Goal: Information Seeking & Learning: Find contact information

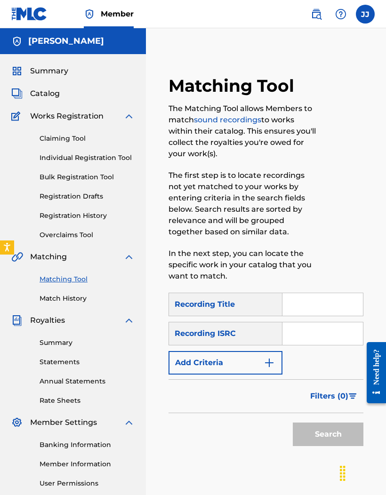
click at [85, 281] on link "Matching Tool" at bounding box center [87, 279] width 95 height 10
click at [319, 304] on input "Search Form" at bounding box center [322, 304] width 80 height 23
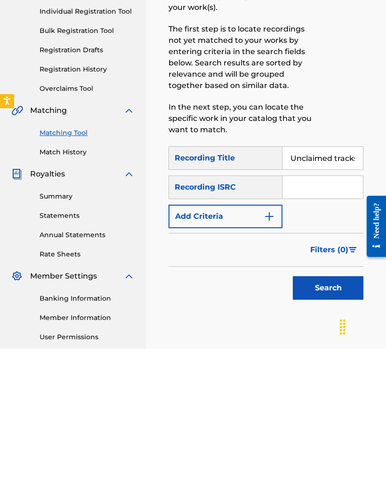
type input "Unclaimed tracks"
click at [342, 391] on span "Filters ( 0 )" at bounding box center [329, 396] width 38 height 11
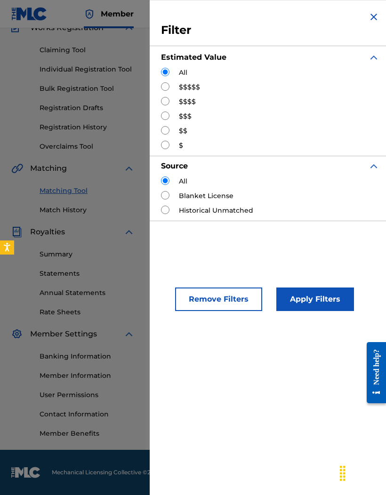
click at [183, 82] on div "All $$$$$ $$$$ $$$ $$ $" at bounding box center [270, 109] width 218 height 83
click at [166, 90] on input "Search Form" at bounding box center [165, 86] width 8 height 8
radio input "true"
click at [321, 248] on div "Filter Estimated Value All $$$$$ $$$$ $$$ $$ $ Source All Blanket License Histo…" at bounding box center [270, 247] width 241 height 495
click at [373, 13] on img "Search Form" at bounding box center [373, 16] width 11 height 11
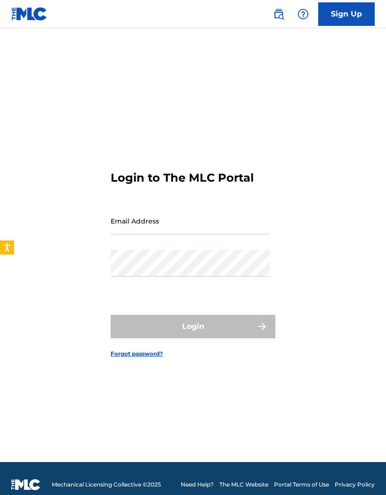
click at [158, 234] on input "Email Address" at bounding box center [190, 220] width 159 height 27
type input "[EMAIL_ADDRESS][DOMAIN_NAME]"
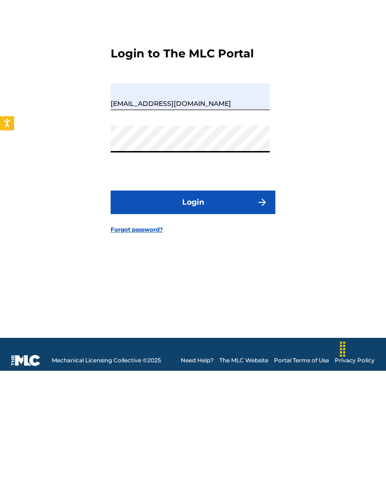
click at [193, 315] on button "Login" at bounding box center [193, 327] width 165 height 24
click at [199, 315] on button "Login" at bounding box center [193, 327] width 165 height 24
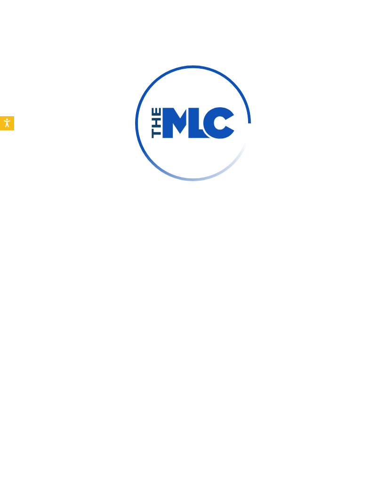
scroll to position [51, 0]
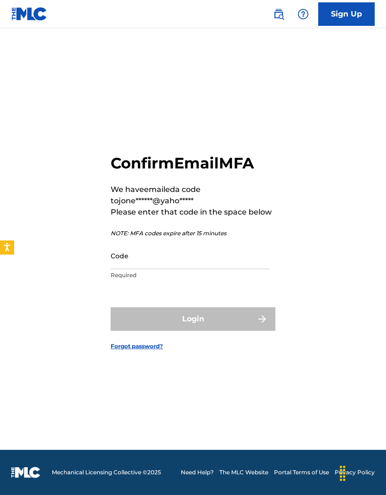
click at [214, 246] on input "Code" at bounding box center [190, 255] width 159 height 27
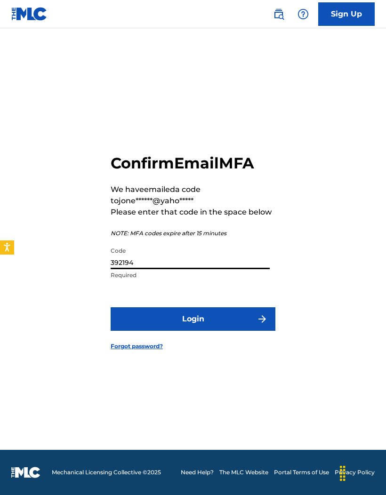
type input "392194"
click at [229, 307] on button "Login" at bounding box center [193, 319] width 165 height 24
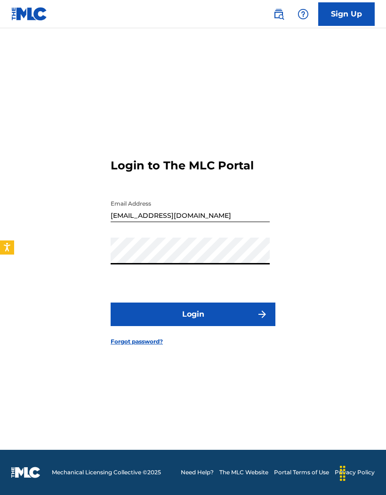
click at [233, 303] on button "Login" at bounding box center [193, 315] width 165 height 24
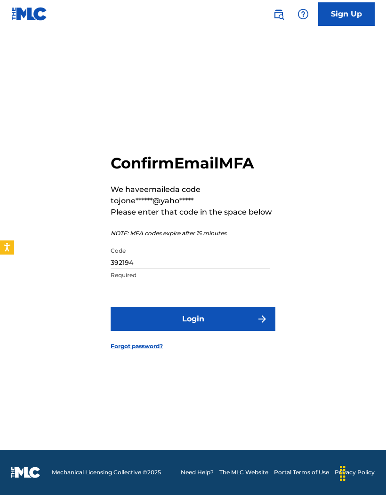
click at [220, 243] on input "392194" at bounding box center [190, 255] width 159 height 27
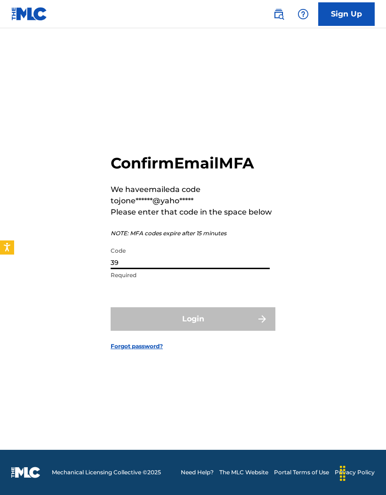
type input "3"
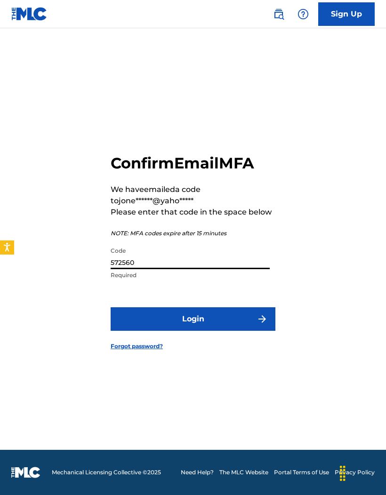
type input "572560"
click at [239, 307] on button "Login" at bounding box center [193, 319] width 165 height 24
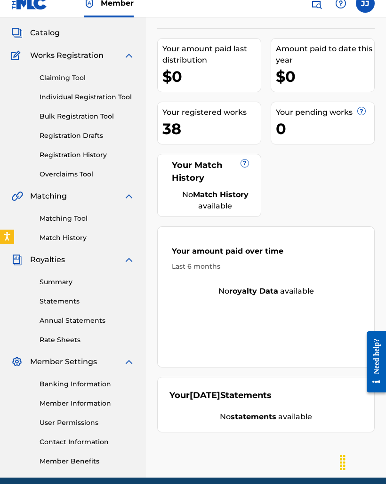
scroll to position [50, 0]
